Goal: Task Accomplishment & Management: Manage account settings

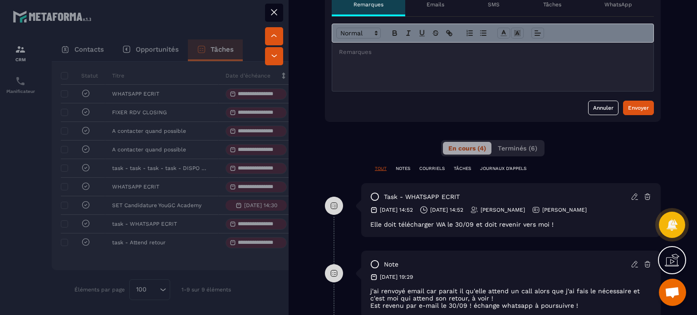
scroll to position [317, 0]
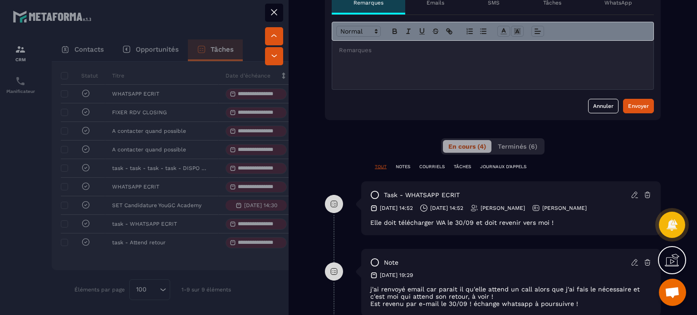
click at [631, 194] on icon at bounding box center [633, 195] width 5 height 6
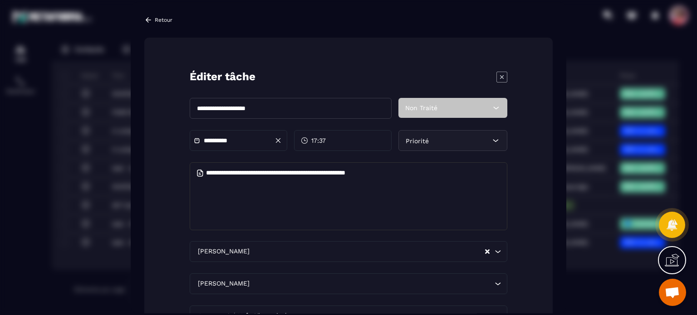
click at [477, 138] on div "Priorité" at bounding box center [452, 140] width 109 height 21
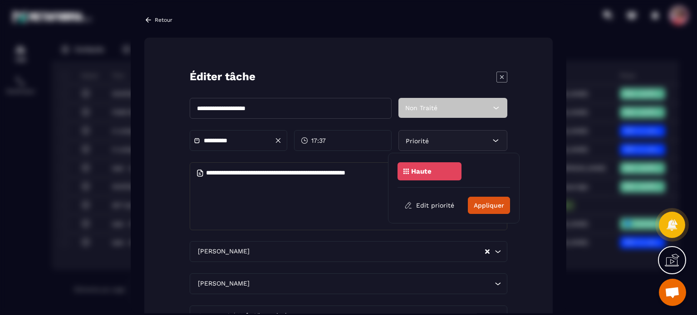
drag, startPoint x: 443, startPoint y: 170, endPoint x: 464, endPoint y: 190, distance: 28.9
click at [444, 170] on div "Haute" at bounding box center [429, 171] width 64 height 18
click at [221, 138] on input "**********" at bounding box center [235, 140] width 63 height 7
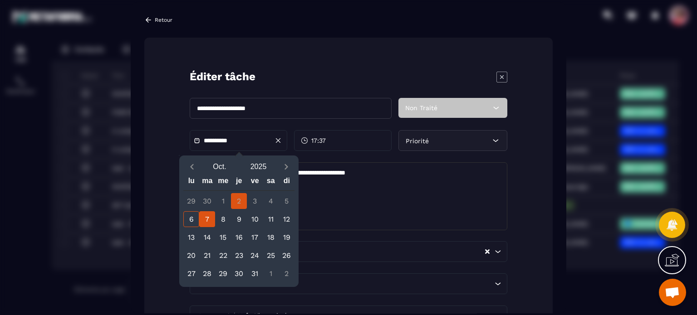
click at [208, 220] on div "7" at bounding box center [207, 219] width 16 height 16
type input "**********"
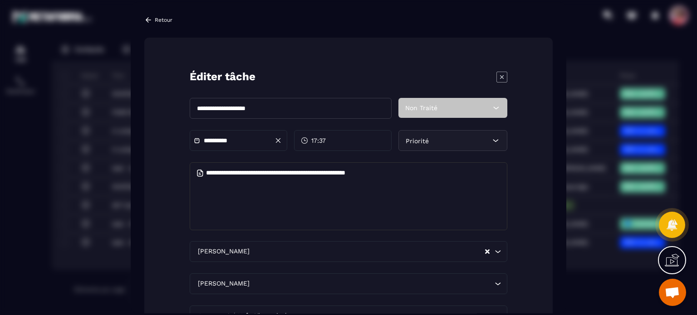
click at [456, 143] on div "Priorité" at bounding box center [452, 140] width 109 height 21
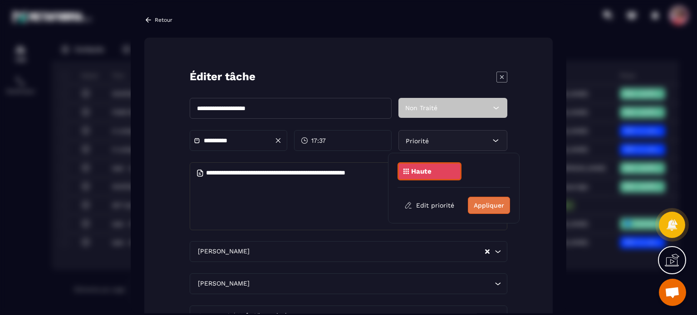
click at [466, 201] on div "Edit priorité Appliquer" at bounding box center [453, 205] width 112 height 17
click at [483, 208] on button "Appliquer" at bounding box center [489, 205] width 42 height 17
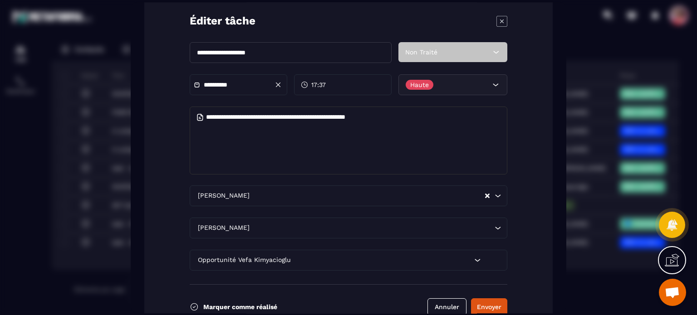
scroll to position [89, 0]
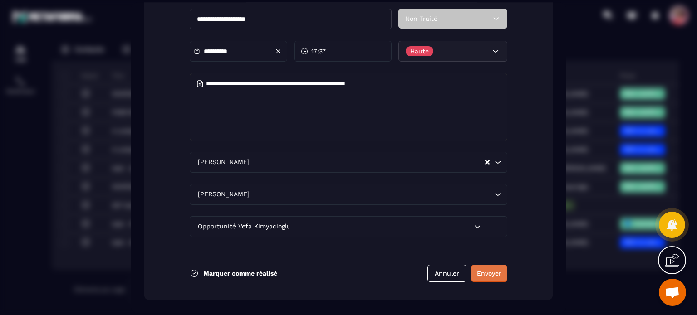
click at [482, 275] on button "Envoyer" at bounding box center [489, 273] width 36 height 17
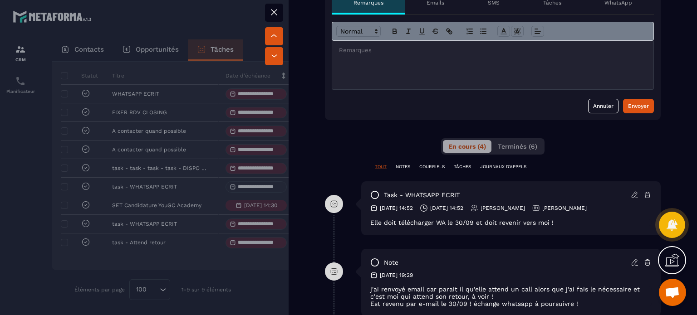
click at [274, 12] on icon at bounding box center [273, 12] width 11 height 11
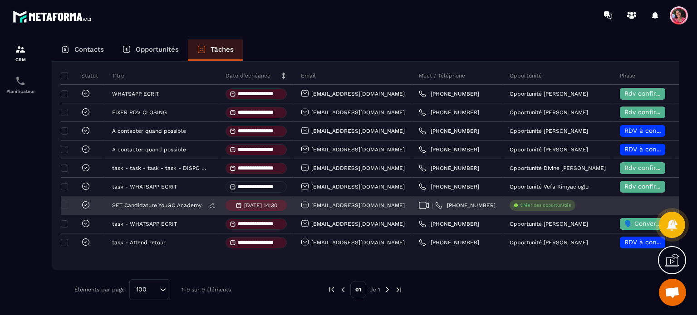
click at [152, 206] on p "SET Candidature YouGC Academy" at bounding box center [156, 205] width 89 height 6
